Goal: Transaction & Acquisition: Purchase product/service

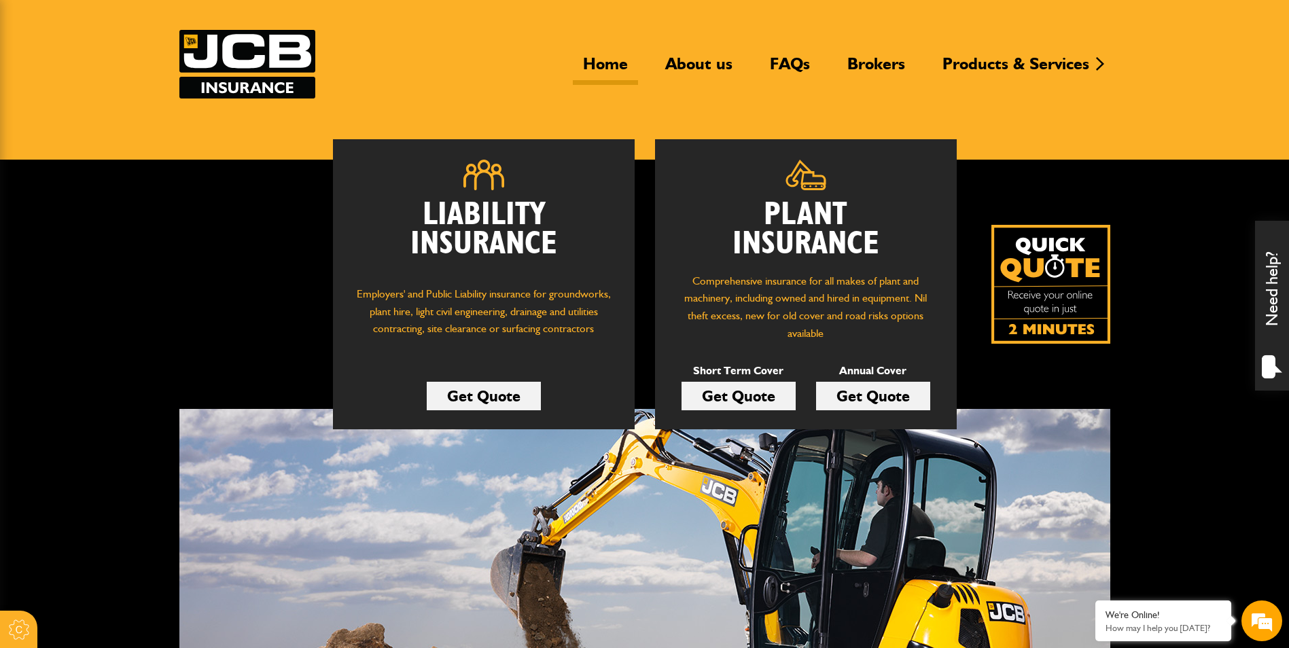
click at [749, 395] on link "Get Quote" at bounding box center [739, 396] width 114 height 29
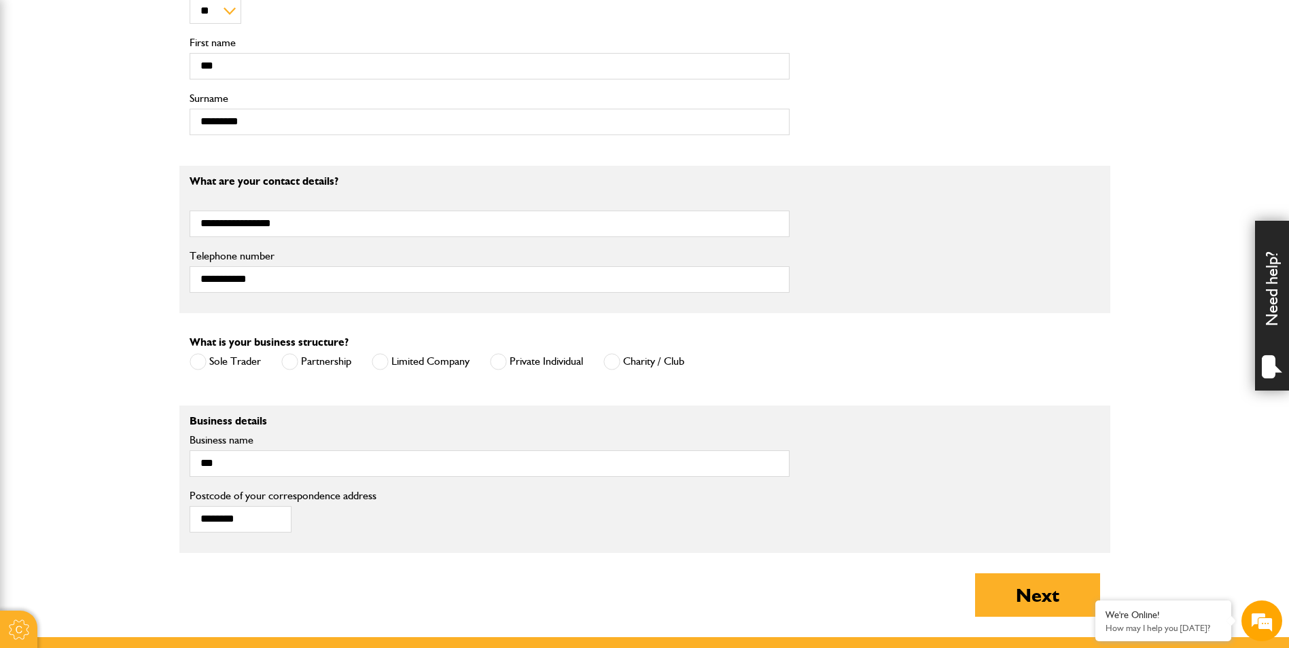
scroll to position [680, 0]
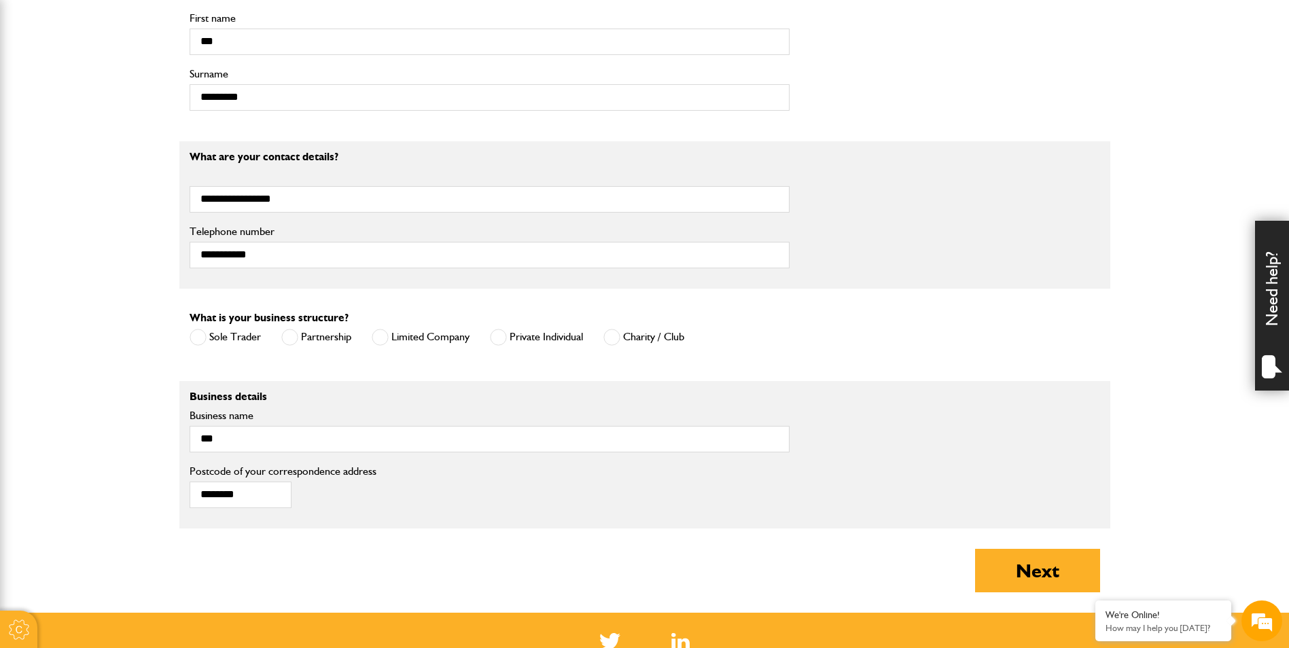
click at [382, 341] on span at bounding box center [380, 337] width 17 height 17
click at [1049, 581] on button "Next" at bounding box center [1037, 570] width 125 height 43
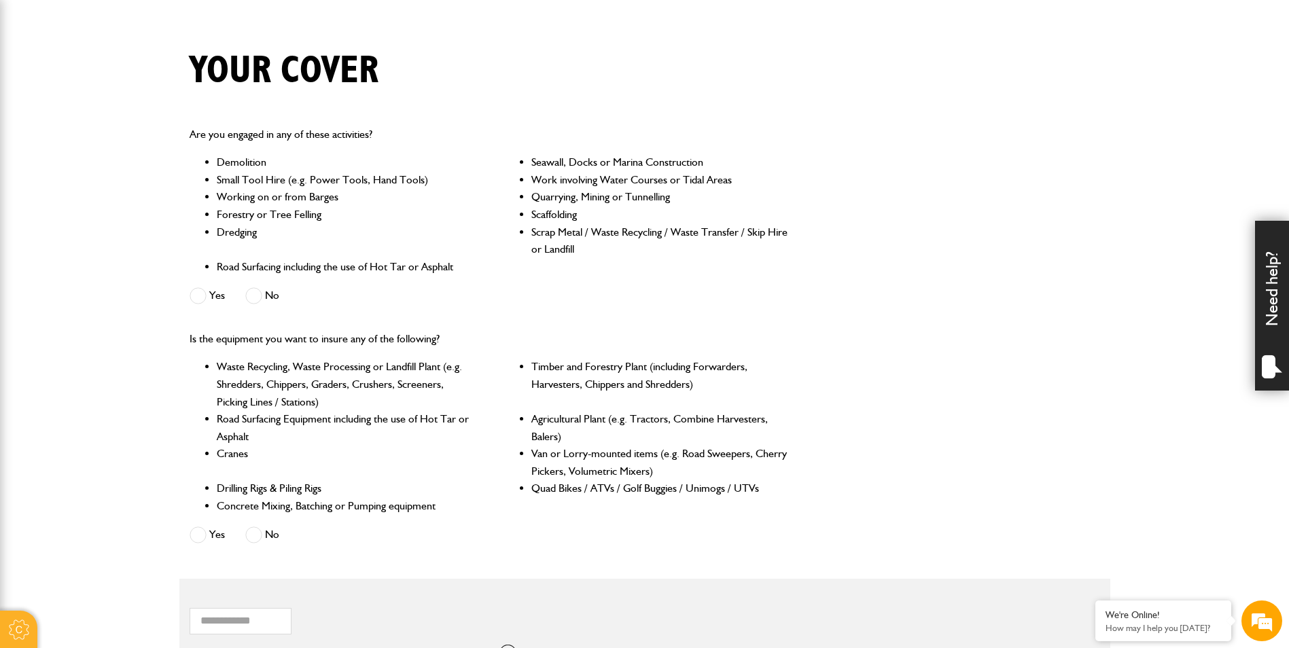
scroll to position [340, 0]
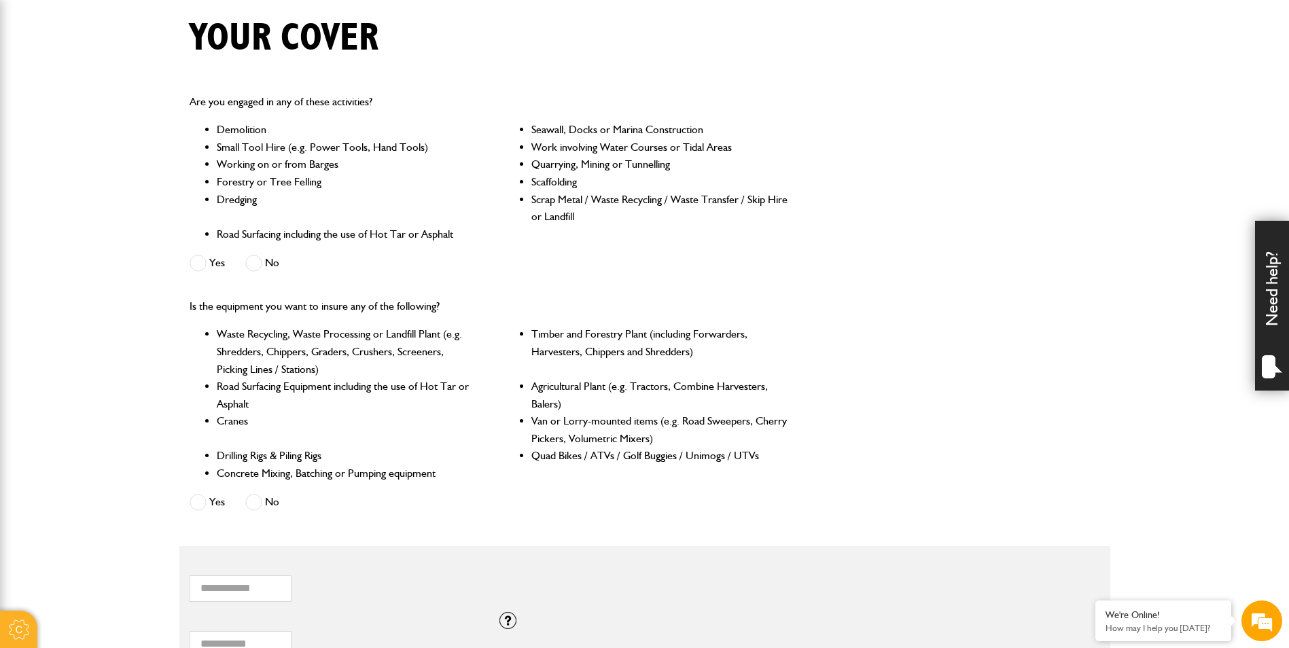
click at [257, 266] on span at bounding box center [253, 263] width 17 height 17
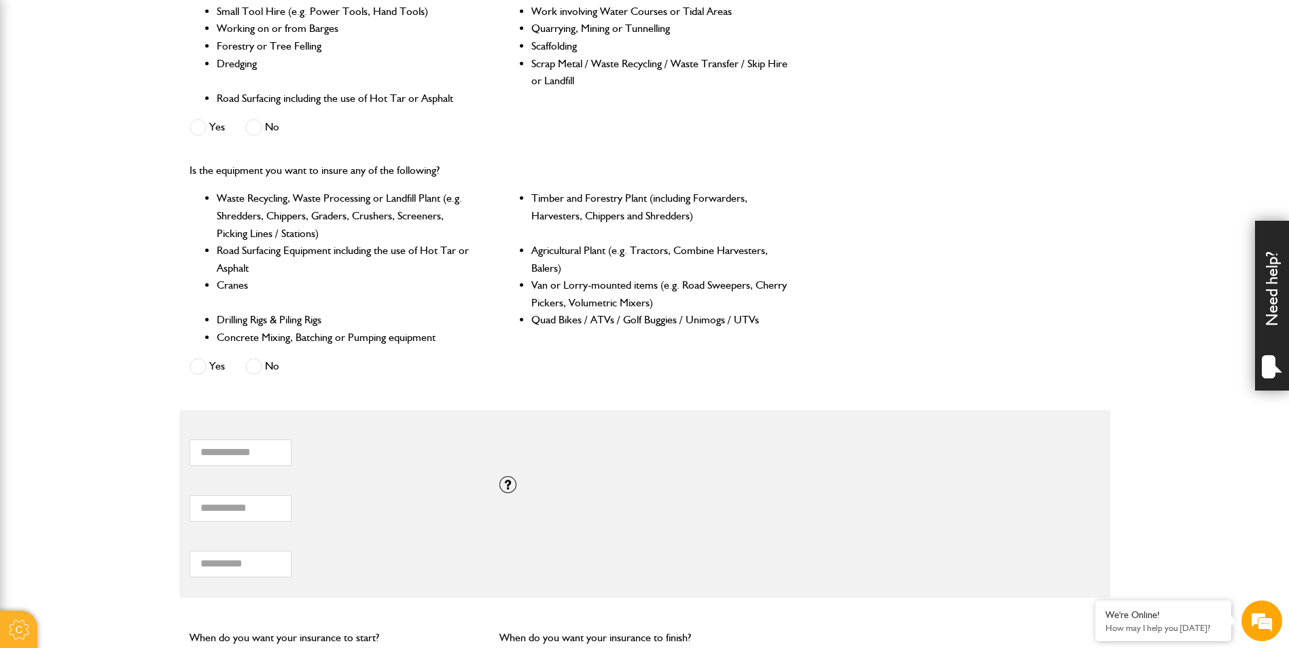
click at [257, 367] on span at bounding box center [253, 366] width 17 height 17
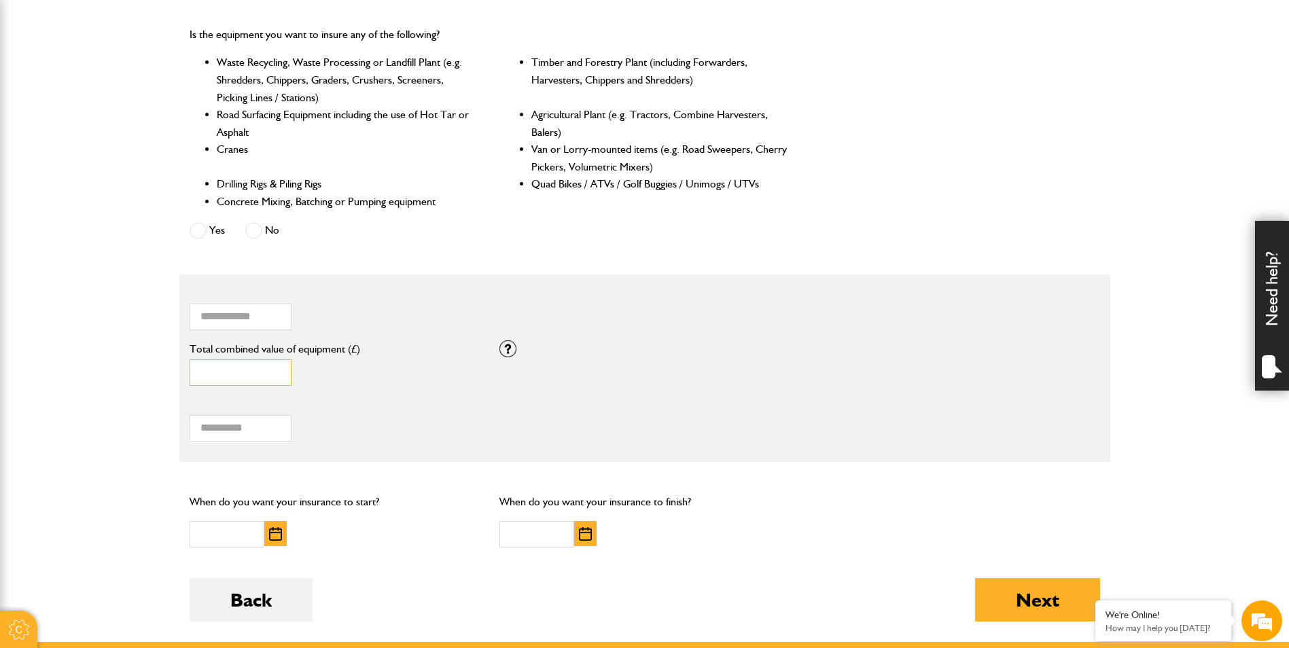
click at [223, 372] on input "*" at bounding box center [241, 372] width 102 height 27
click at [238, 430] on input "Total hiring fees" at bounding box center [241, 428] width 102 height 27
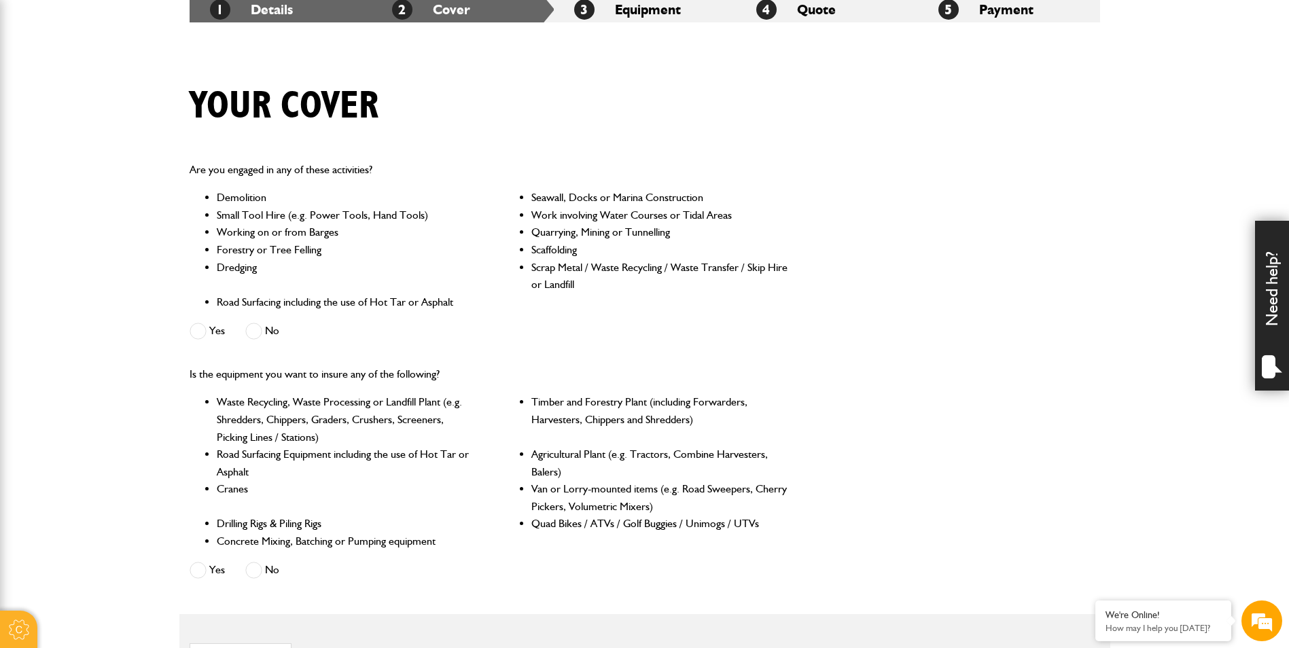
scroll to position [0, 0]
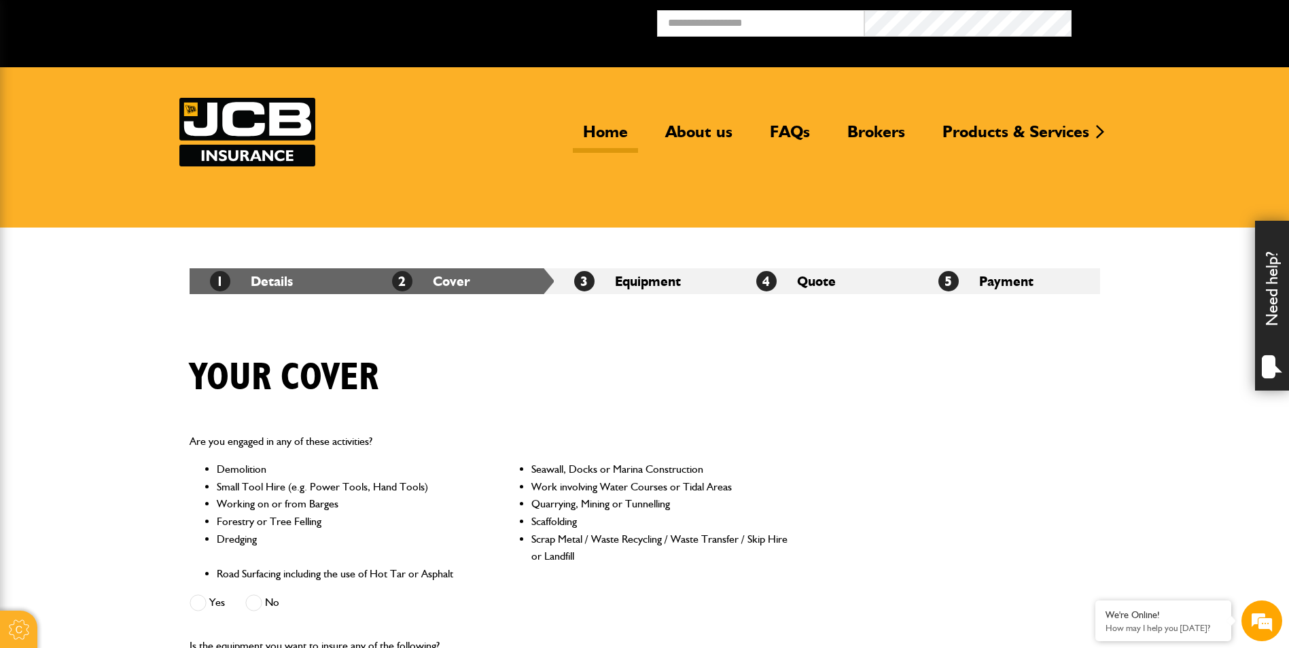
drag, startPoint x: 608, startPoint y: 130, endPoint x: 623, endPoint y: 138, distance: 16.7
click at [608, 130] on link "Home" at bounding box center [605, 137] width 65 height 31
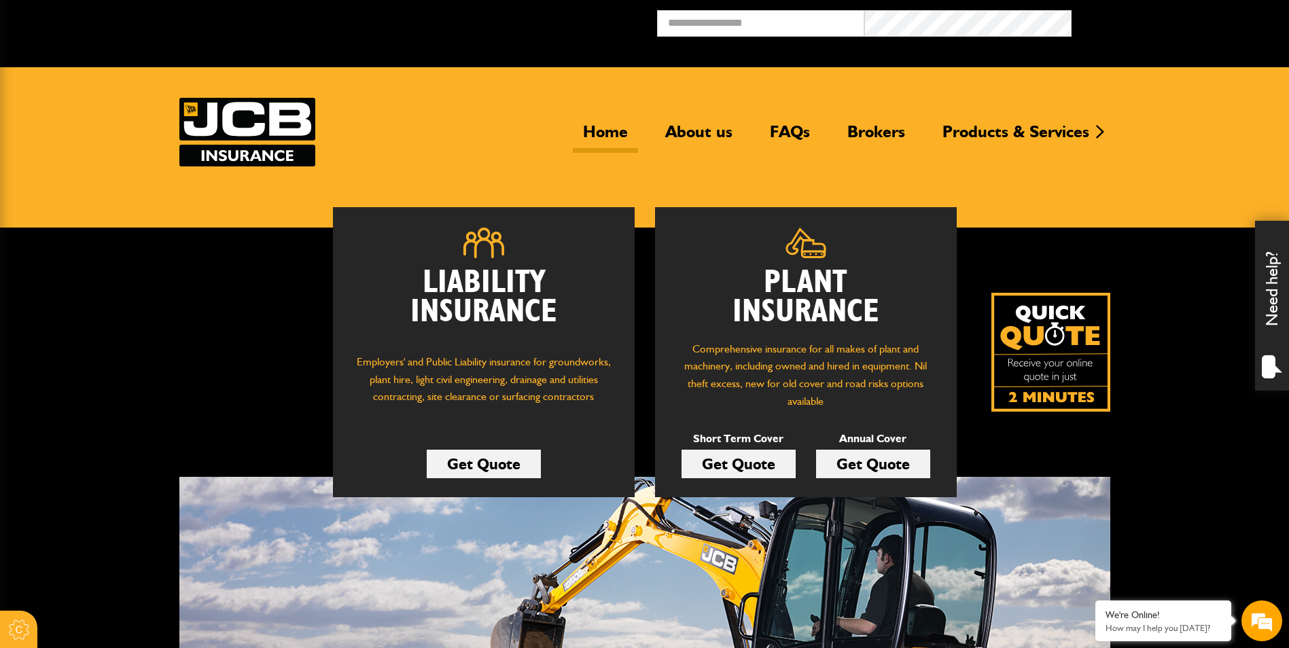
scroll to position [68, 0]
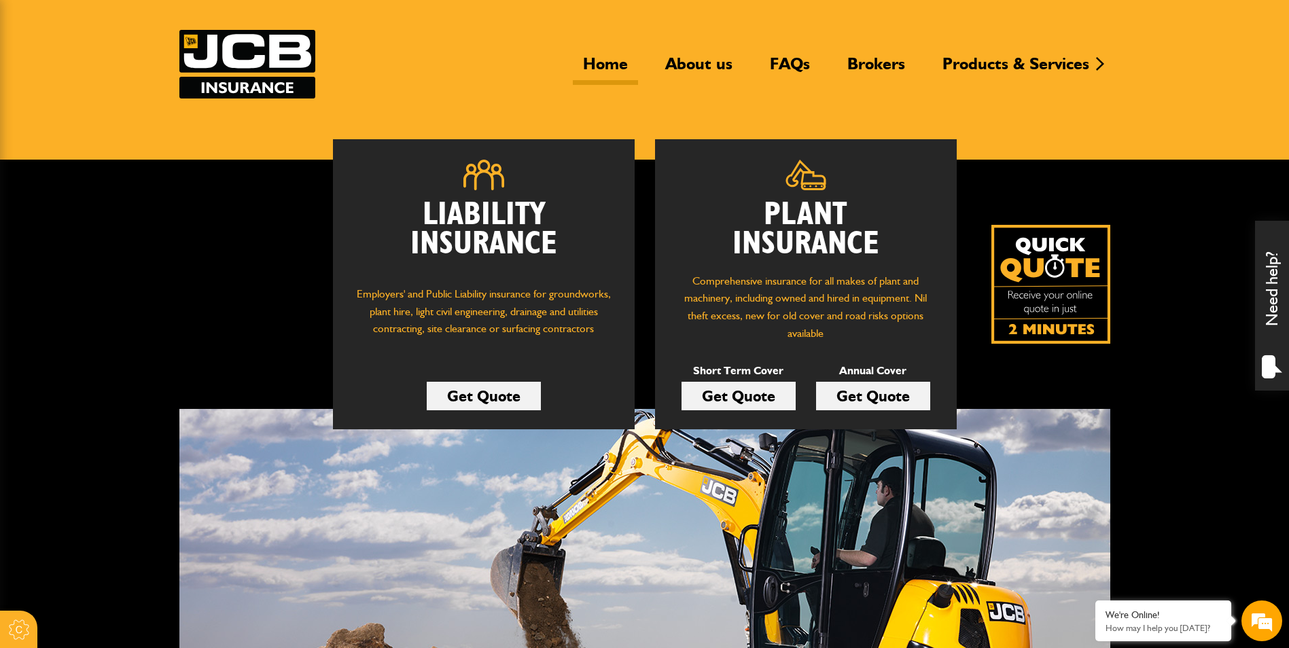
click at [763, 403] on link "Get Quote" at bounding box center [739, 396] width 114 height 29
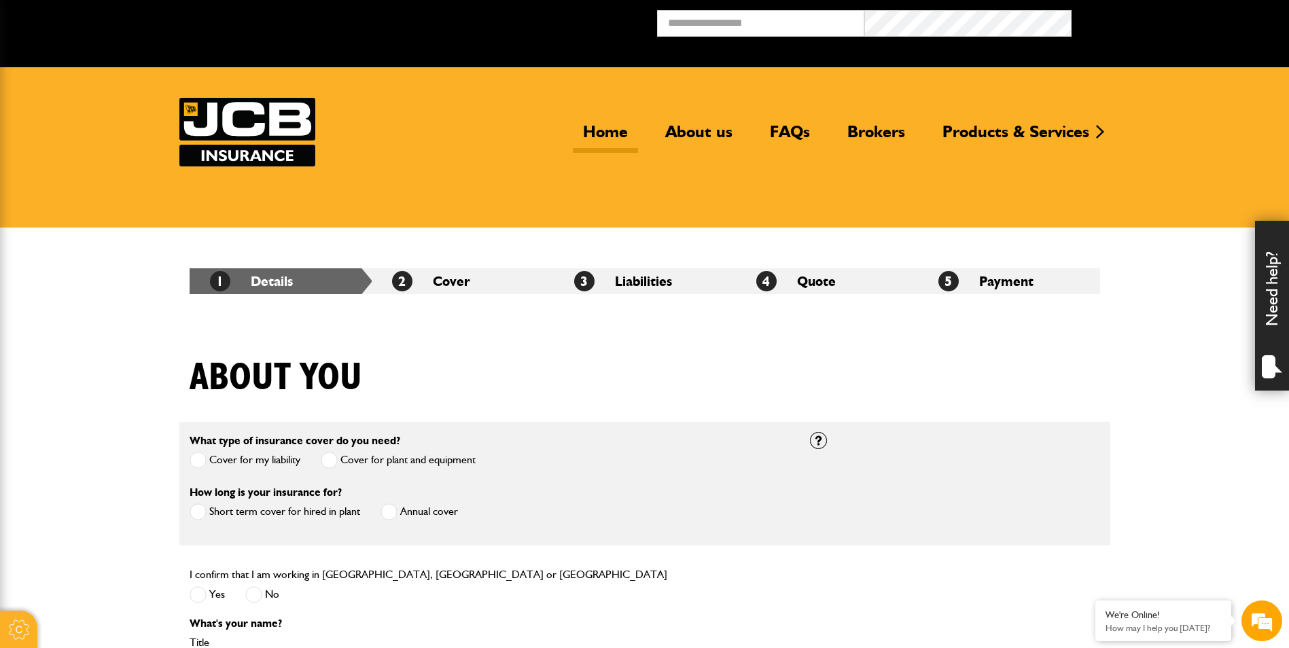
click at [604, 133] on link "Home" at bounding box center [605, 137] width 65 height 31
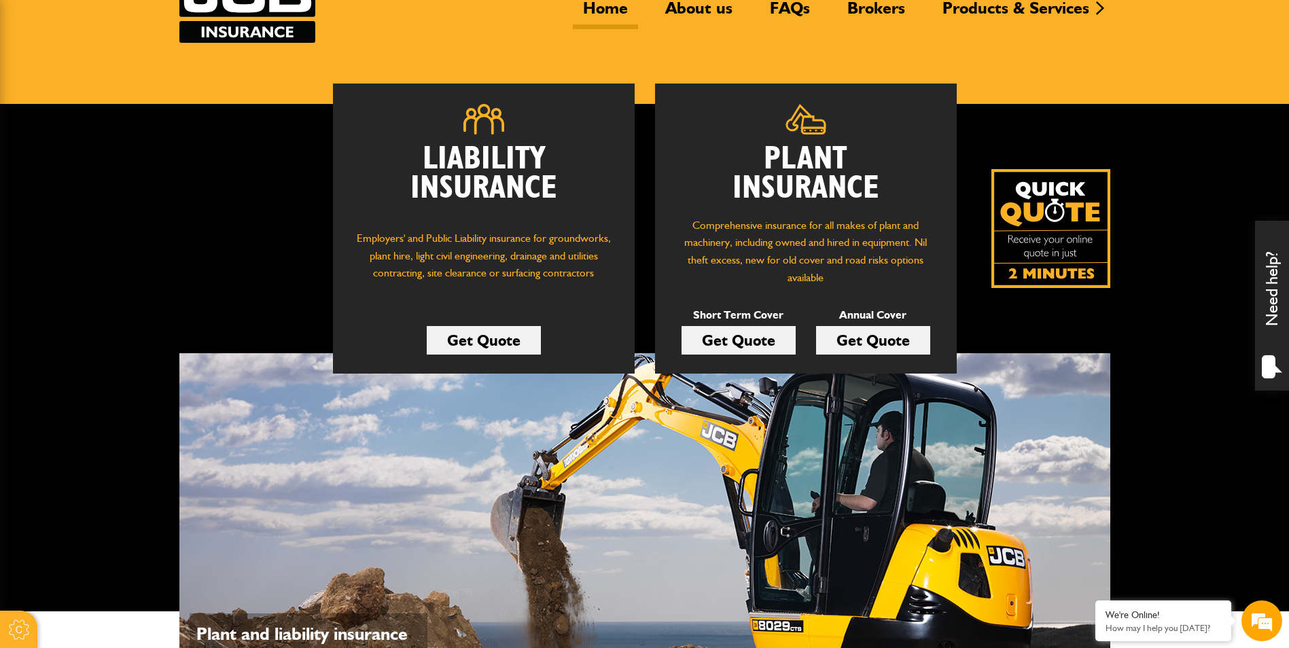
scroll to position [272, 0]
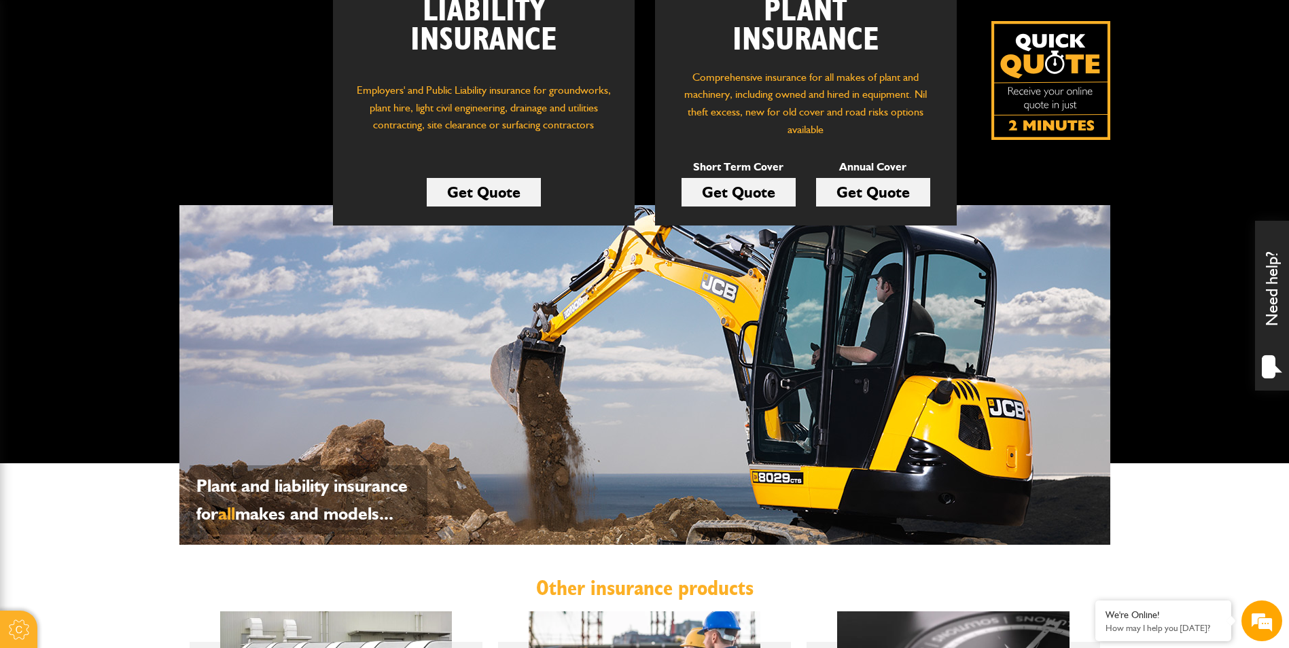
click at [703, 190] on link "Get Quote" at bounding box center [739, 192] width 114 height 29
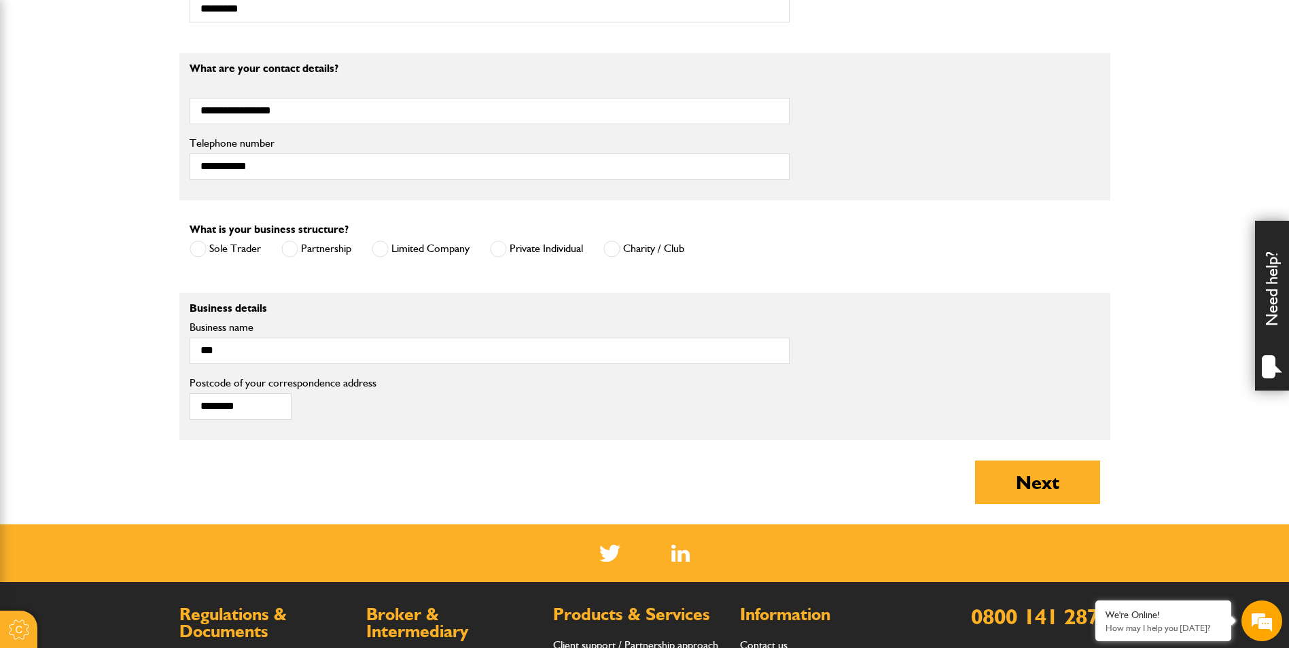
scroll to position [883, 0]
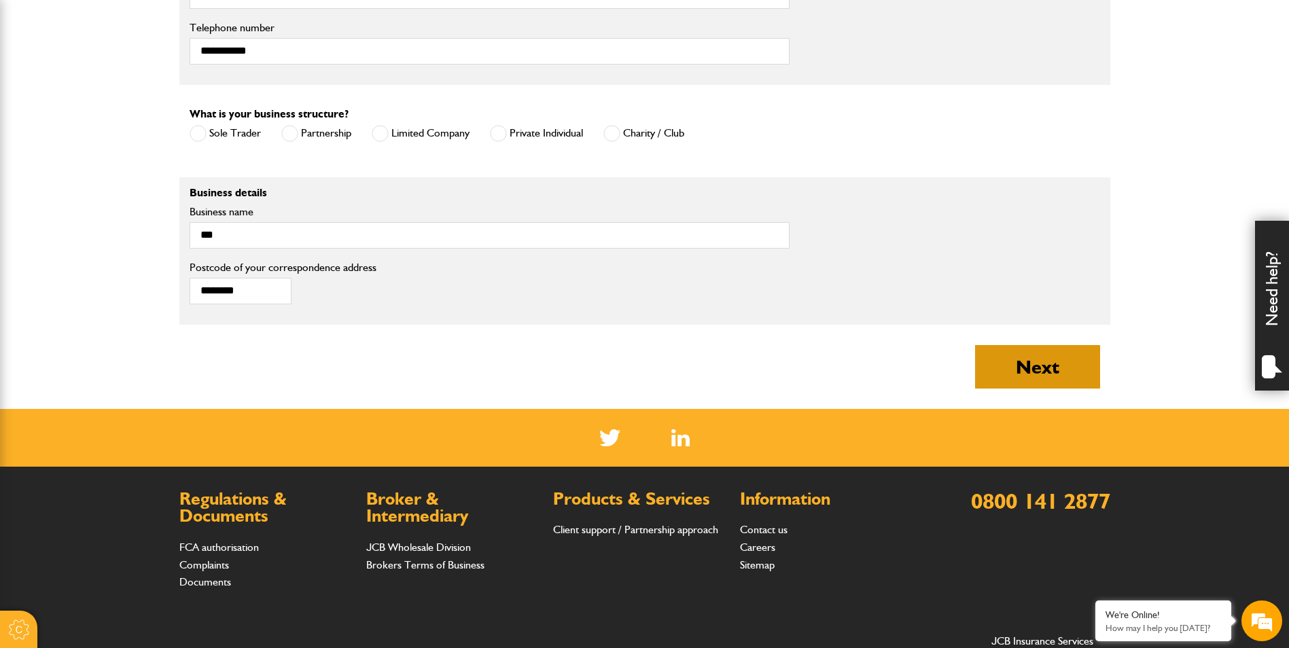
click at [1036, 368] on button "Next" at bounding box center [1037, 366] width 125 height 43
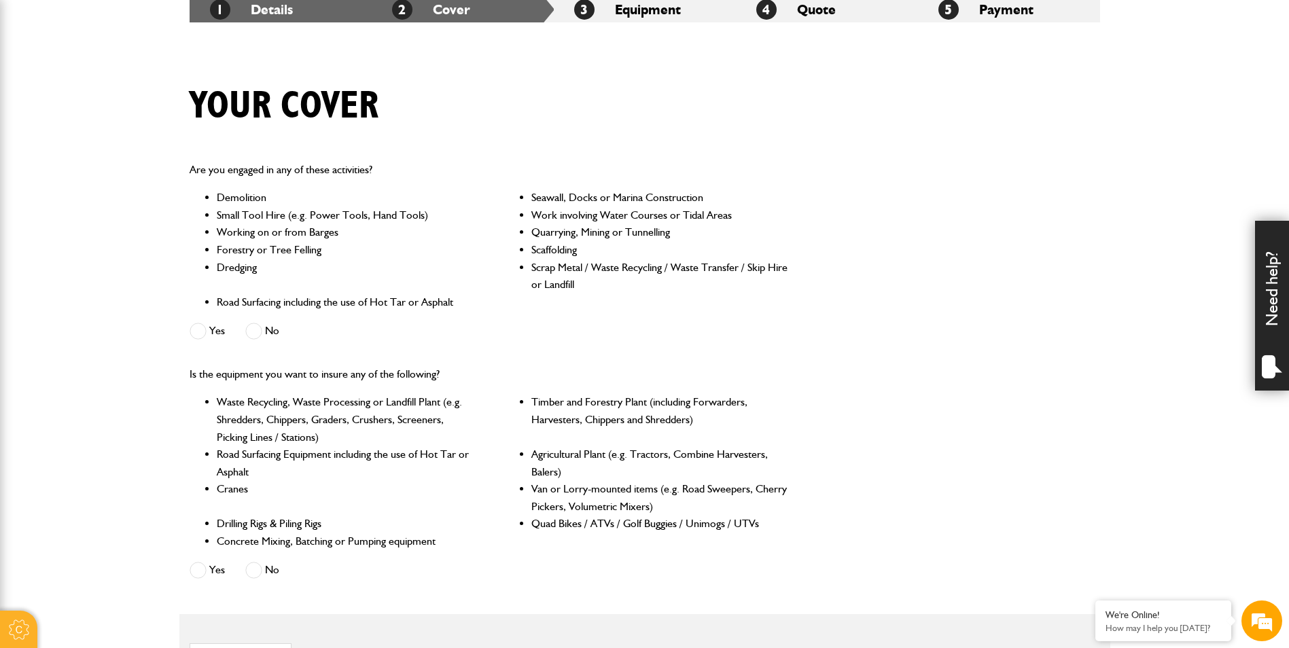
click at [252, 335] on span at bounding box center [253, 331] width 17 height 17
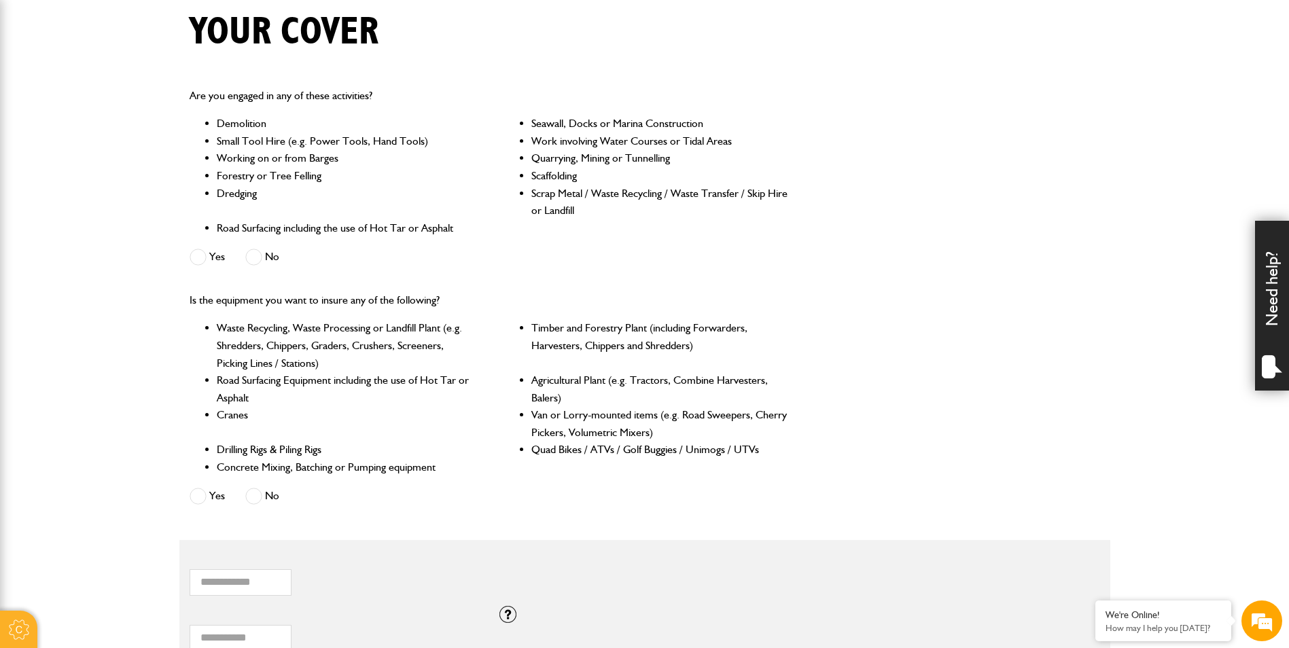
scroll to position [476, 0]
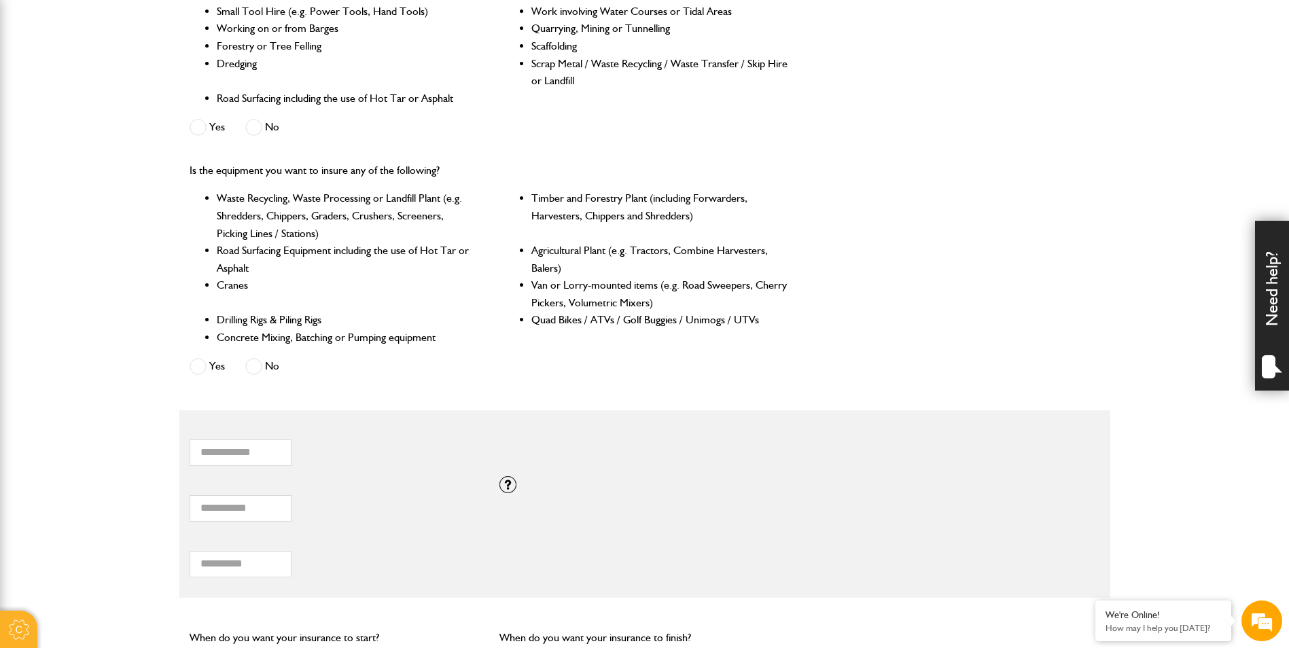
click at [261, 371] on span at bounding box center [253, 366] width 17 height 17
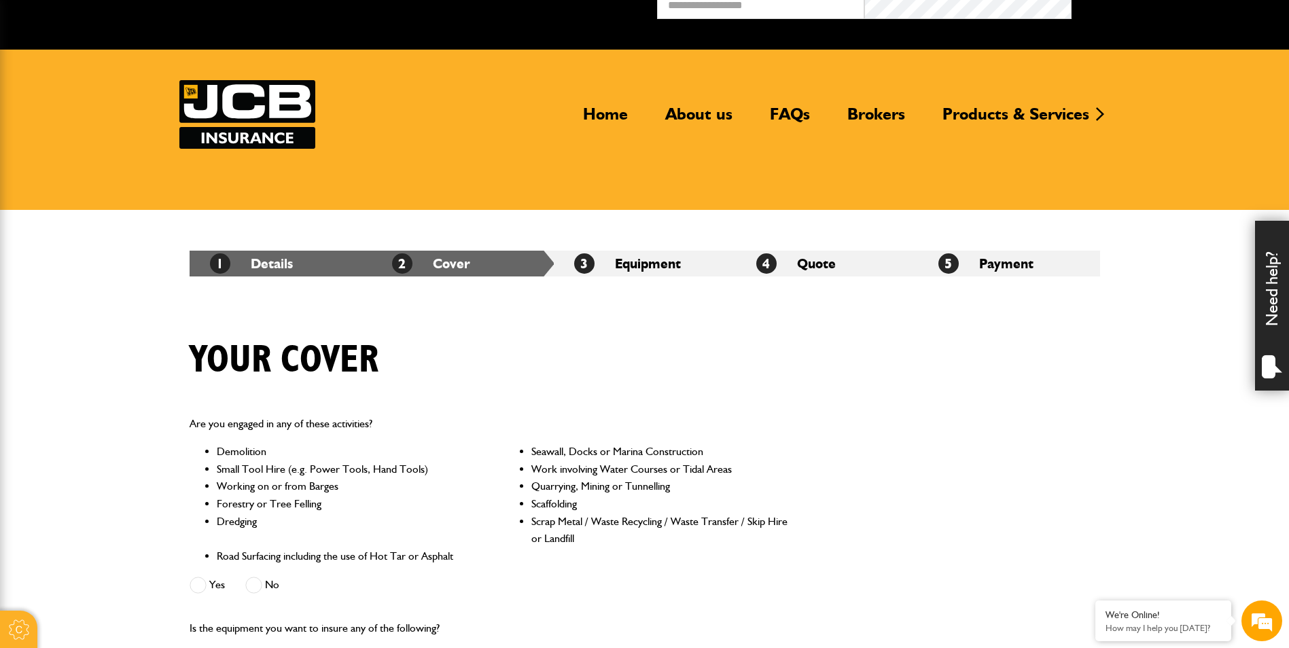
scroll to position [0, 0]
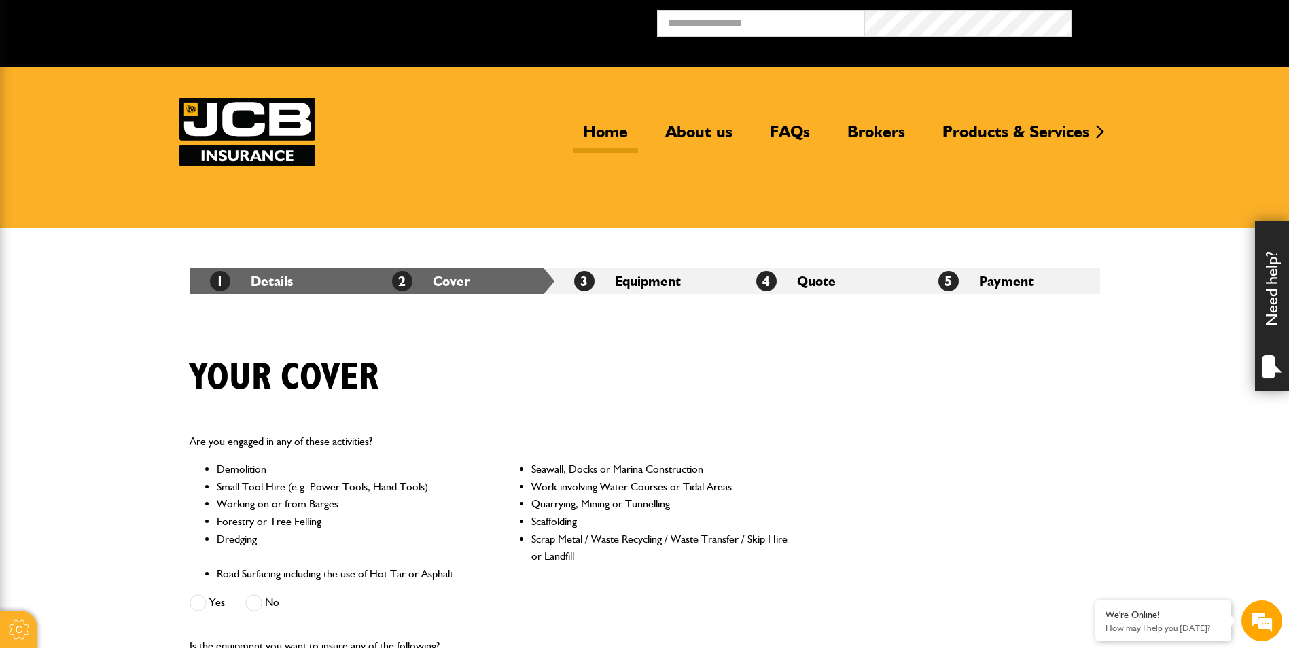
click at [612, 133] on link "Home" at bounding box center [605, 137] width 65 height 31
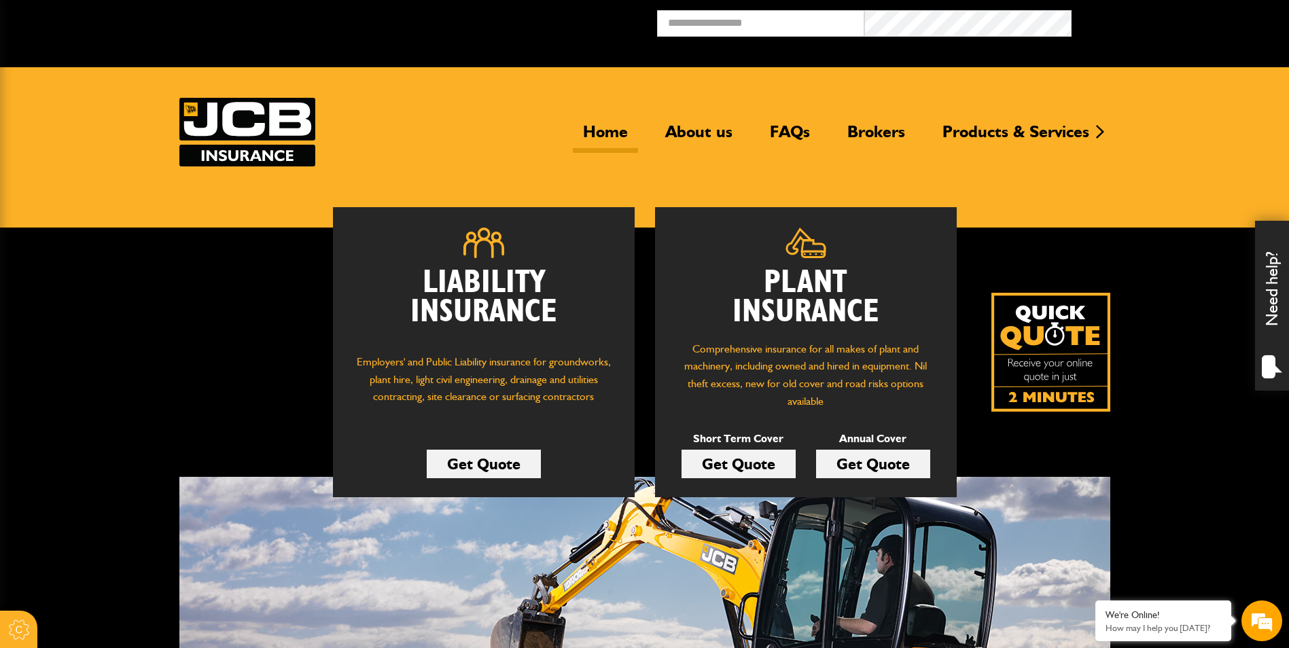
click at [754, 468] on link "Get Quote" at bounding box center [739, 464] width 114 height 29
